Goal: Use online tool/utility: Utilize a website feature to perform a specific function

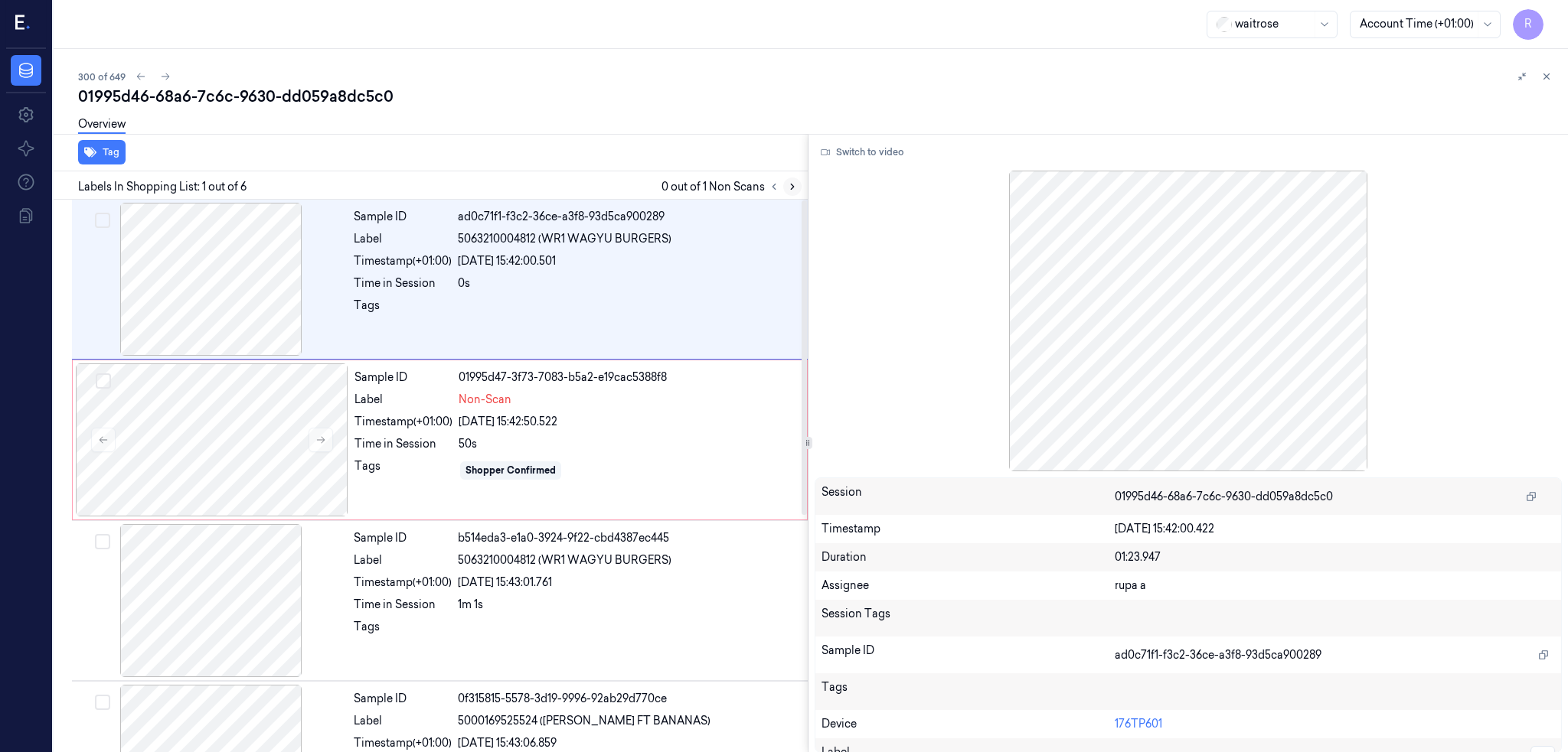
click at [798, 183] on icon at bounding box center [793, 187] width 11 height 11
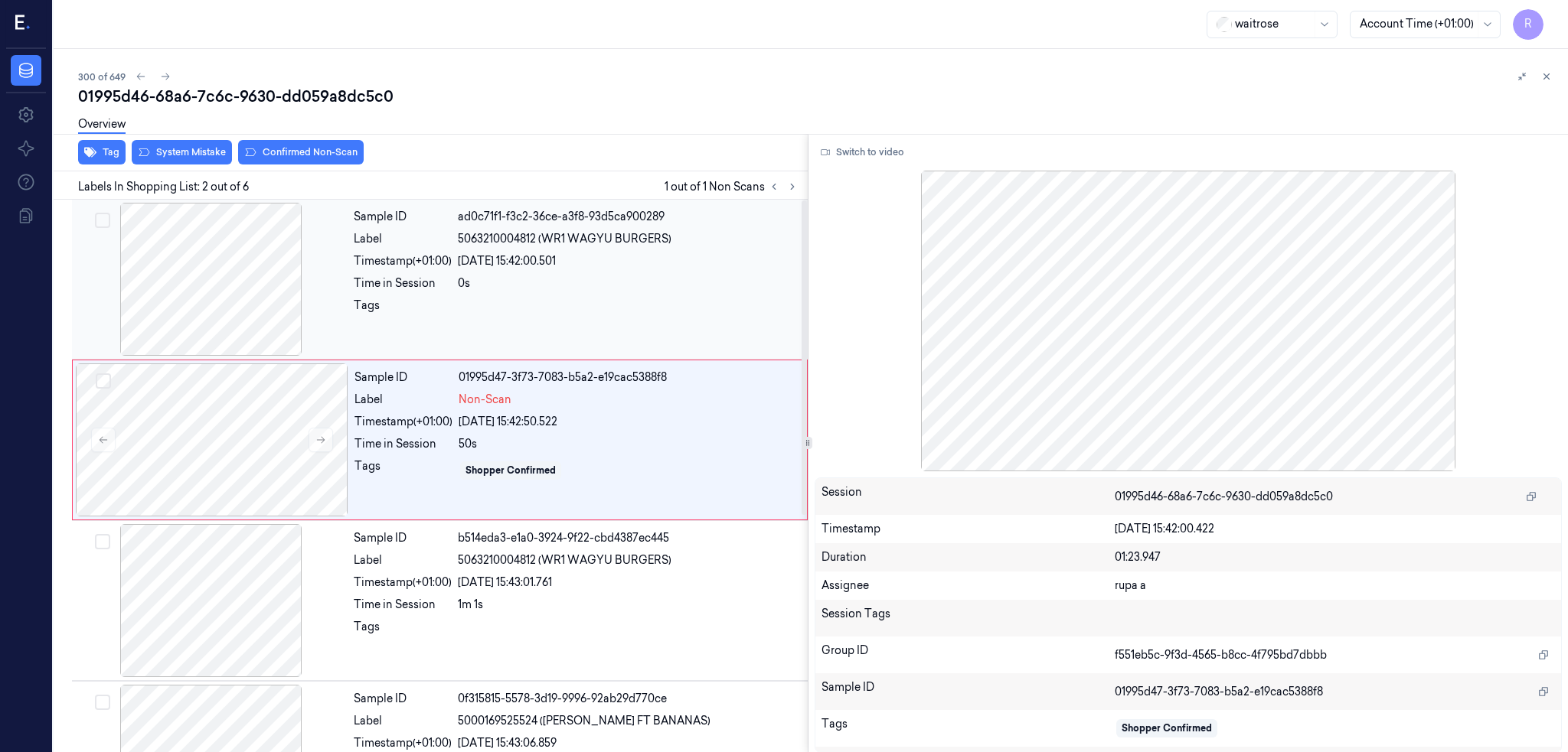
click at [314, 261] on div at bounding box center [210, 279] width 272 height 153
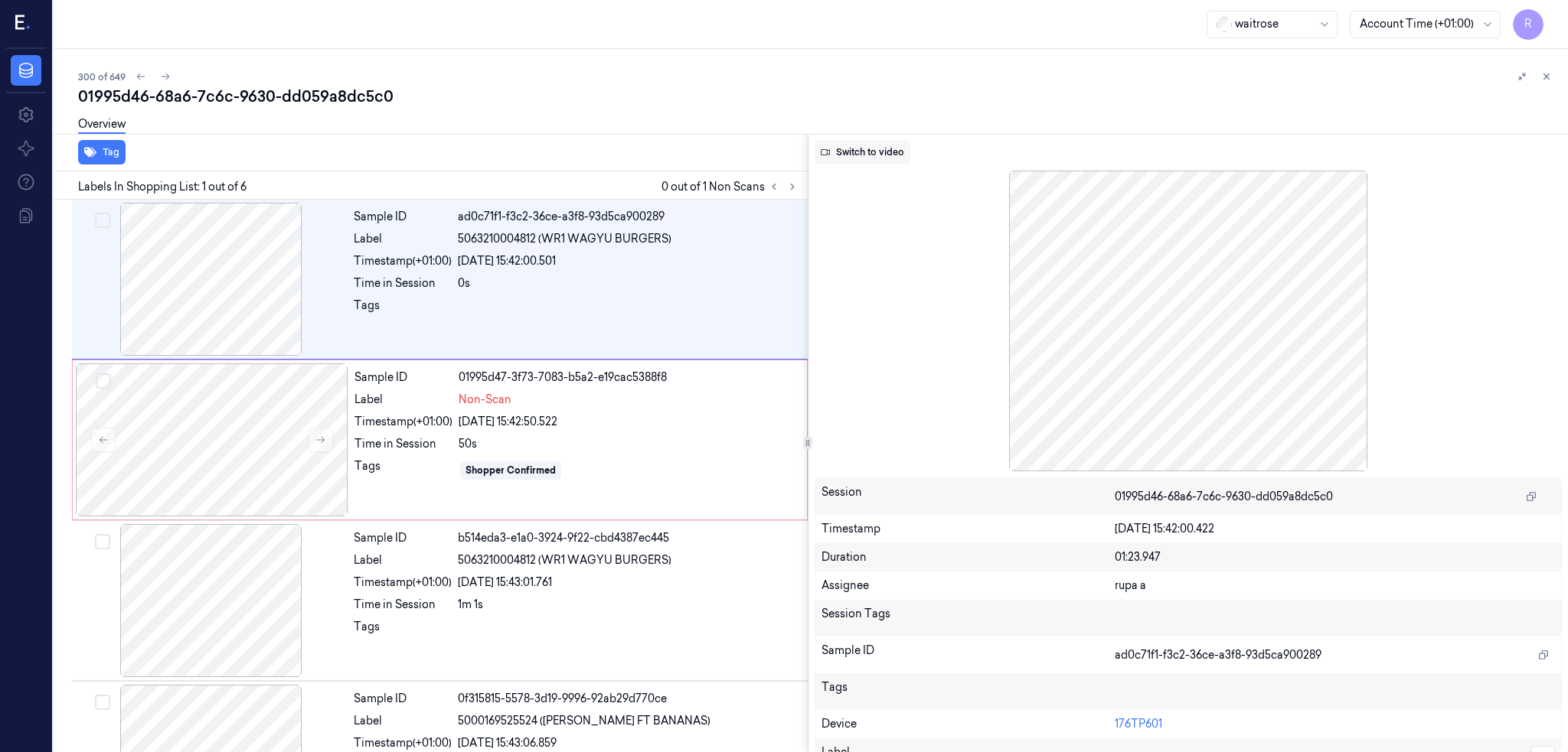
click at [872, 150] on button "Switch to video" at bounding box center [862, 152] width 95 height 24
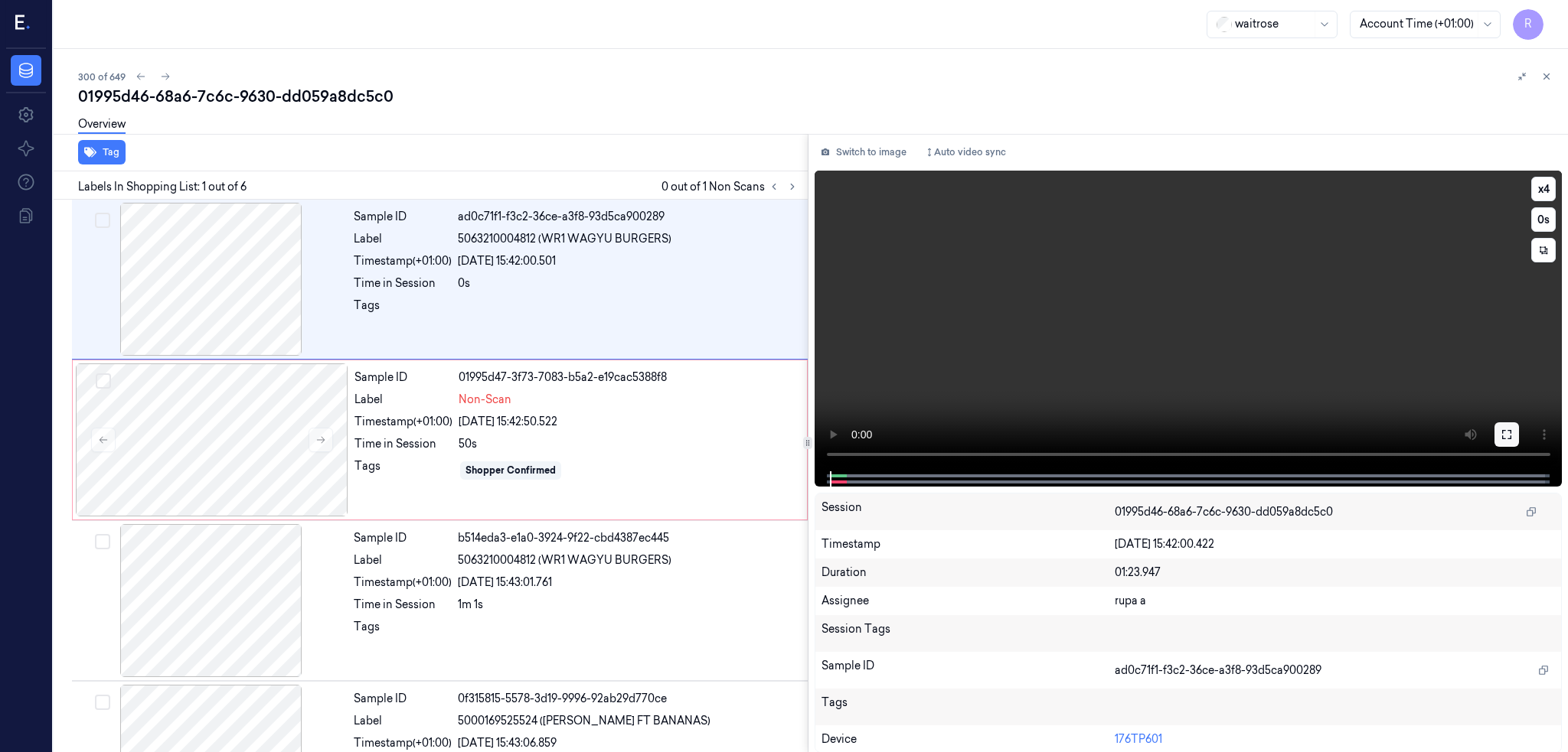
click at [1512, 429] on icon at bounding box center [1507, 435] width 13 height 13
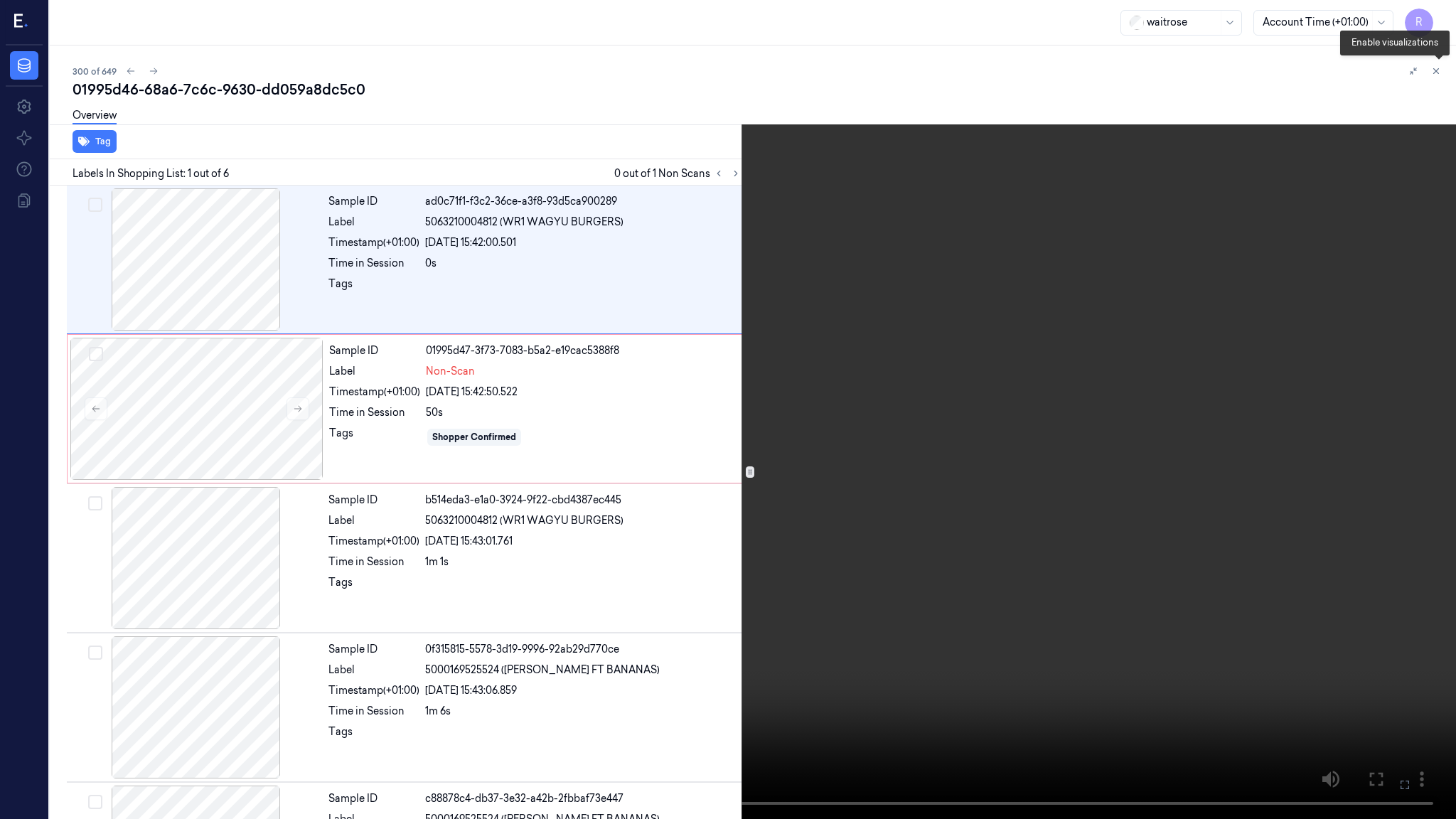
click at [1440, 78] on icon at bounding box center [1438, 74] width 10 height 10
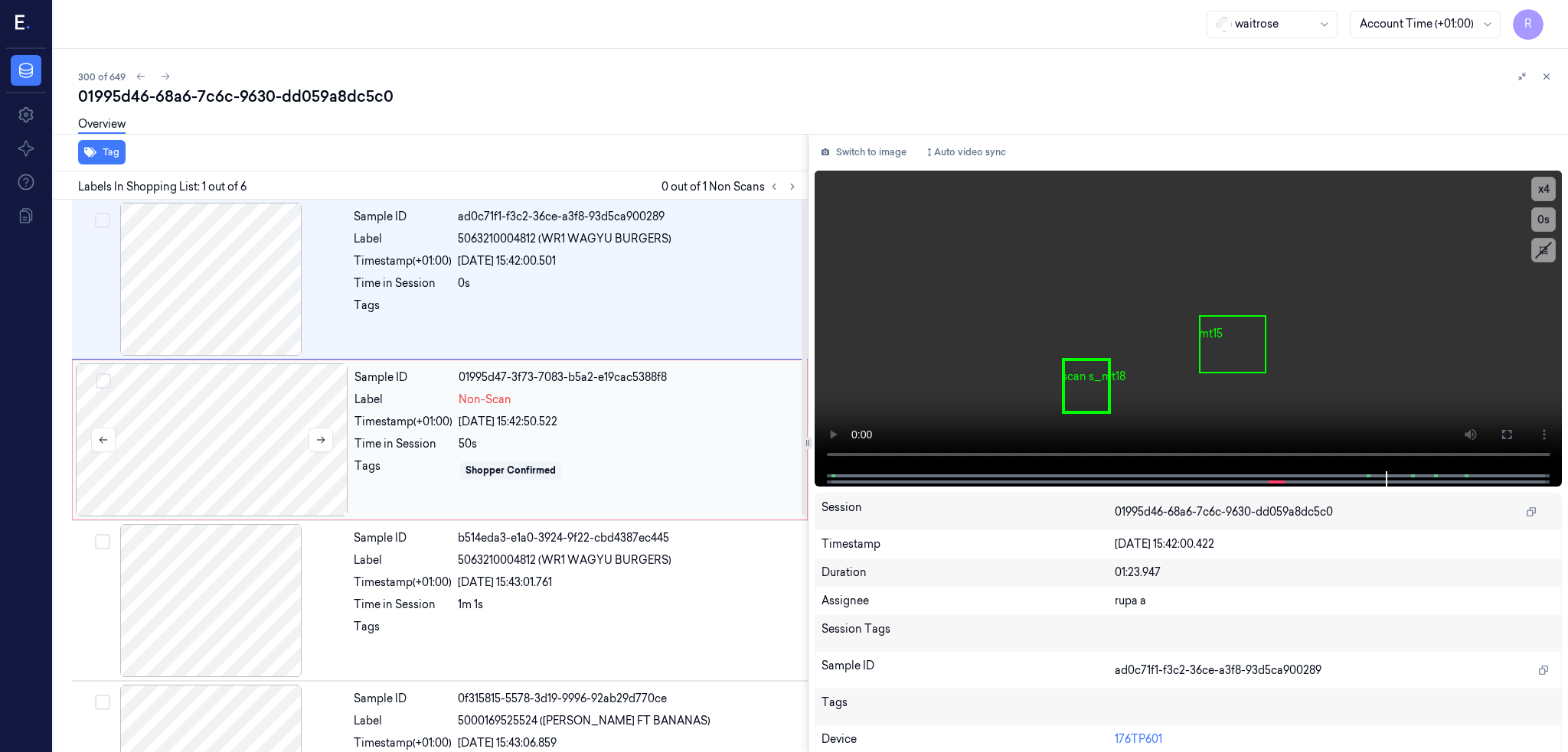
click at [221, 420] on div at bounding box center [211, 440] width 272 height 153
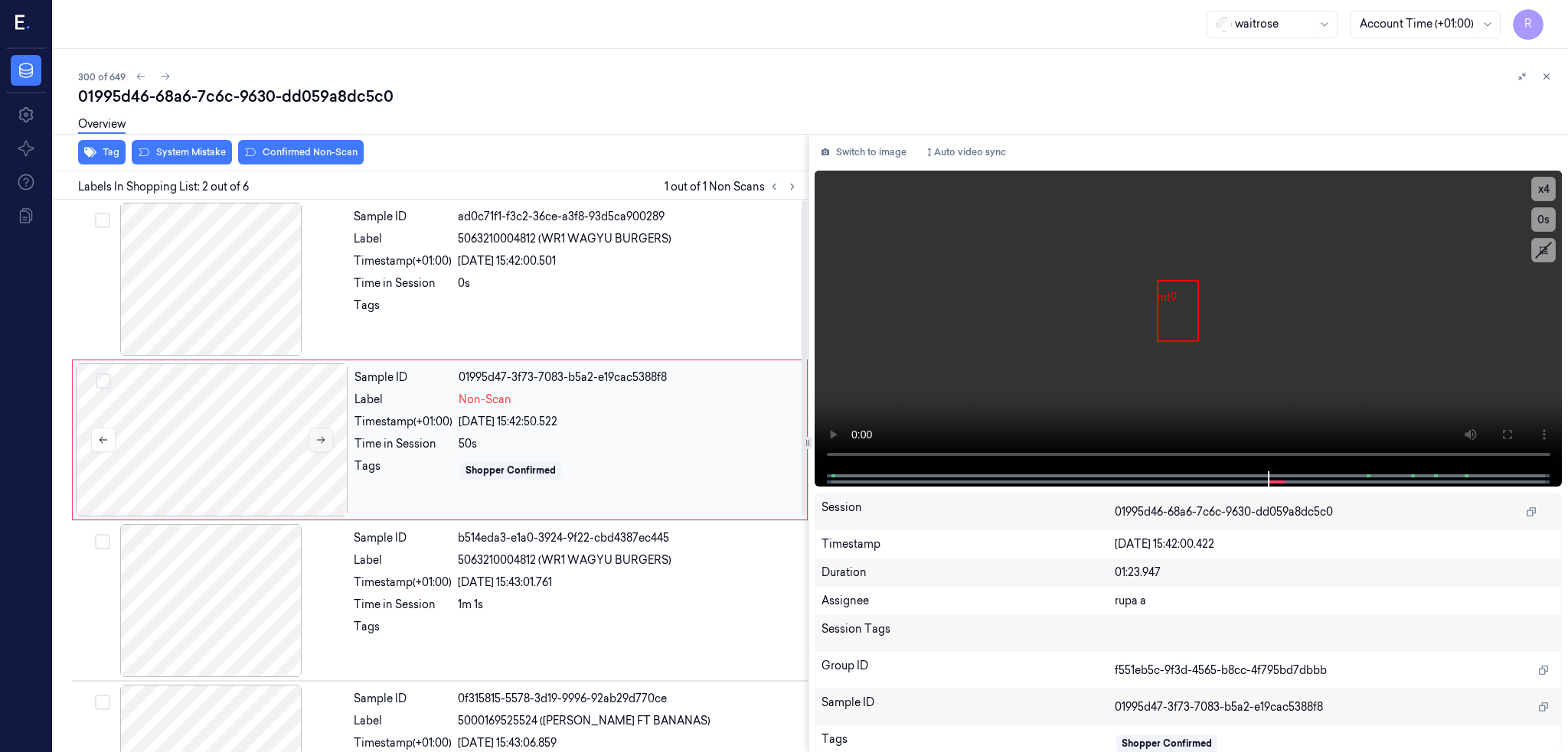
click at [325, 439] on icon at bounding box center [321, 440] width 11 height 11
